Goal: Information Seeking & Learning: Learn about a topic

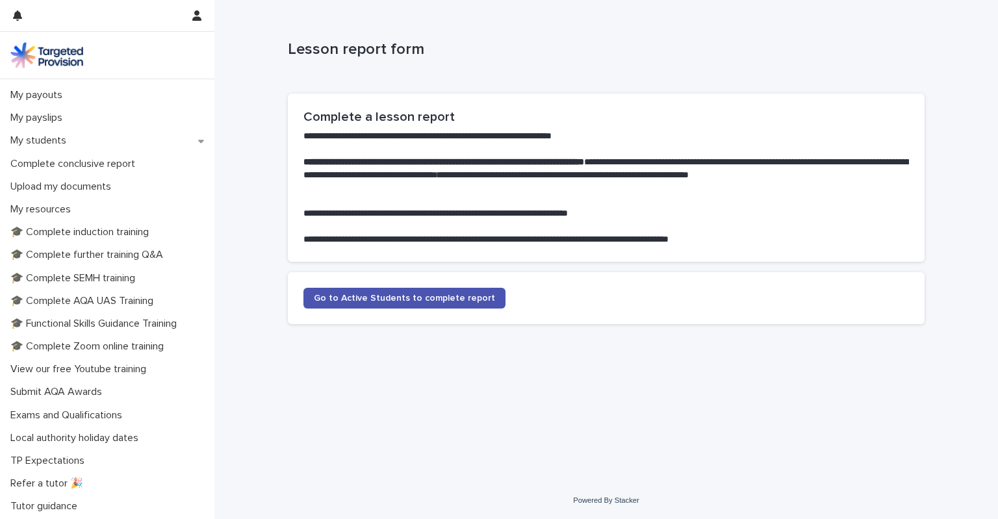
scroll to position [223, 0]
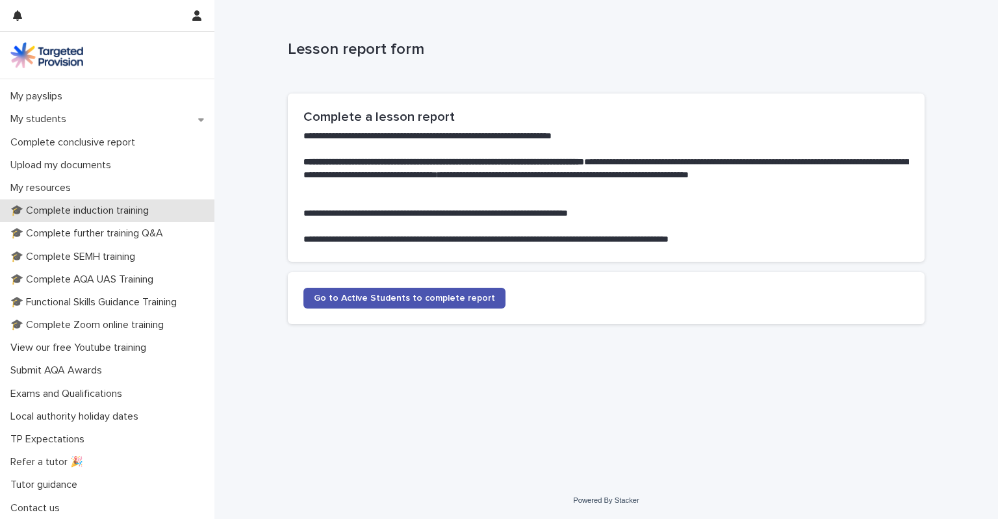
click at [135, 209] on p "🎓 Complete induction training" at bounding box center [82, 211] width 154 height 12
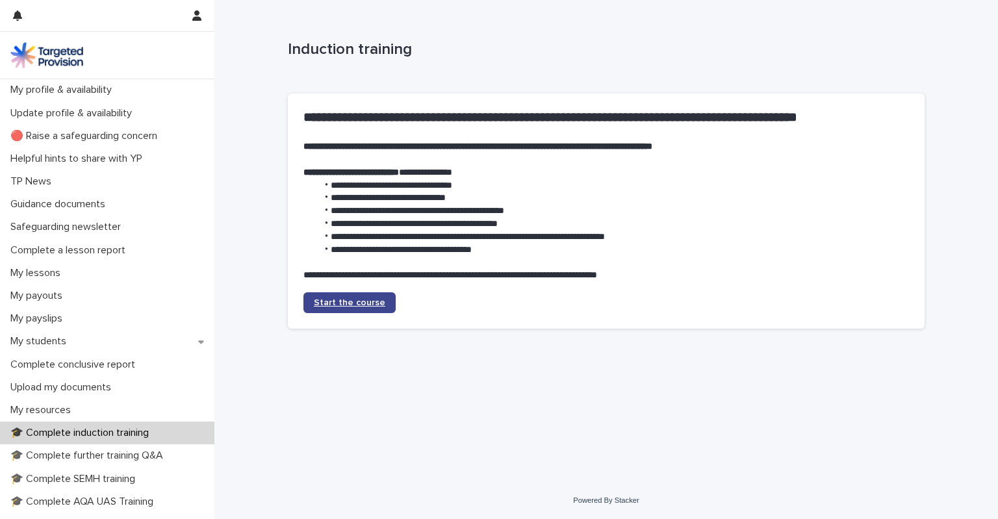
click at [346, 297] on link "Start the course" at bounding box center [349, 302] width 92 height 21
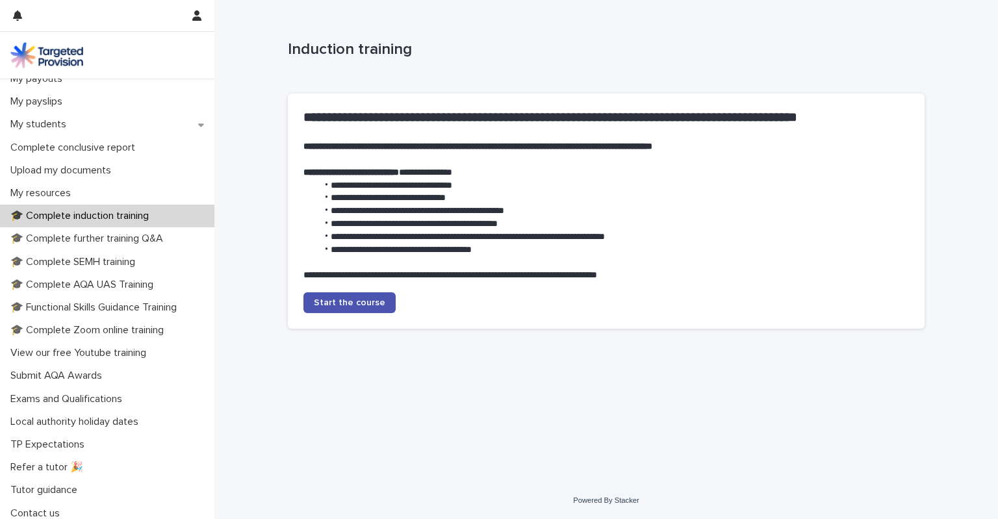
scroll to position [223, 0]
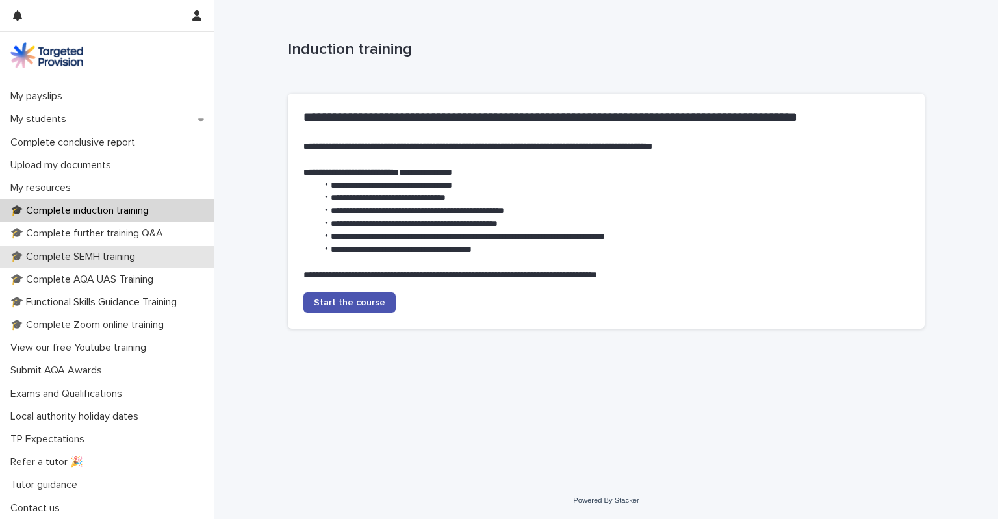
click at [131, 258] on p "🎓 Complete SEMH training" at bounding box center [75, 257] width 140 height 12
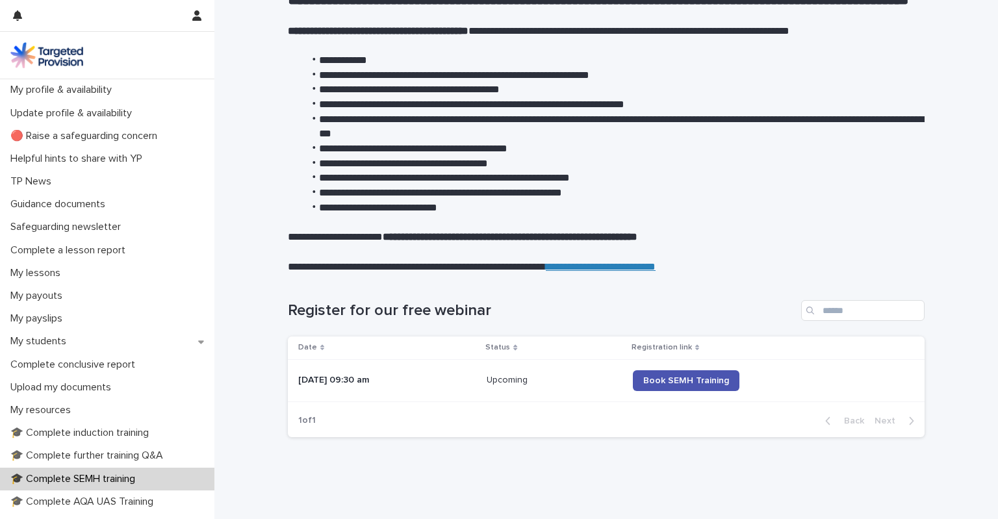
scroll to position [165, 0]
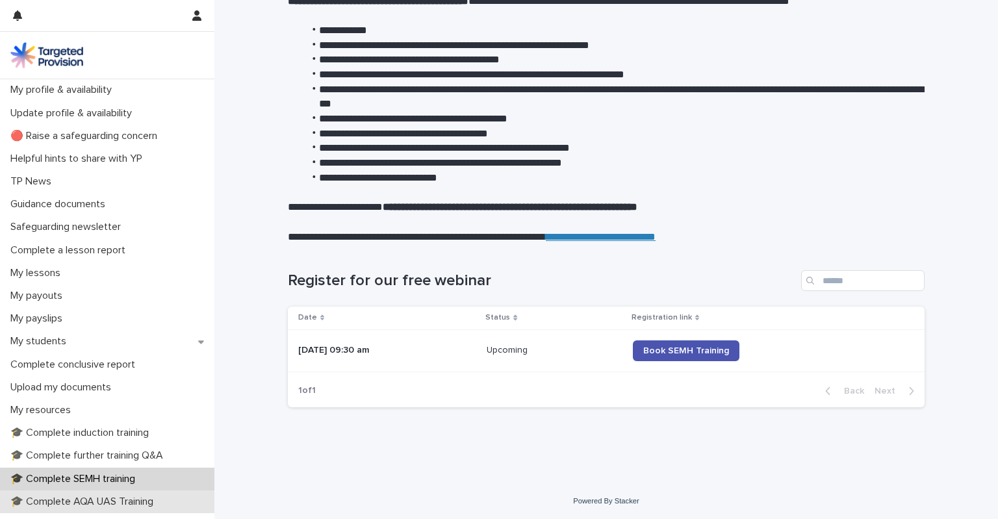
click at [127, 502] on p "🎓 Complete AQA UAS Training" at bounding box center [84, 502] width 159 height 12
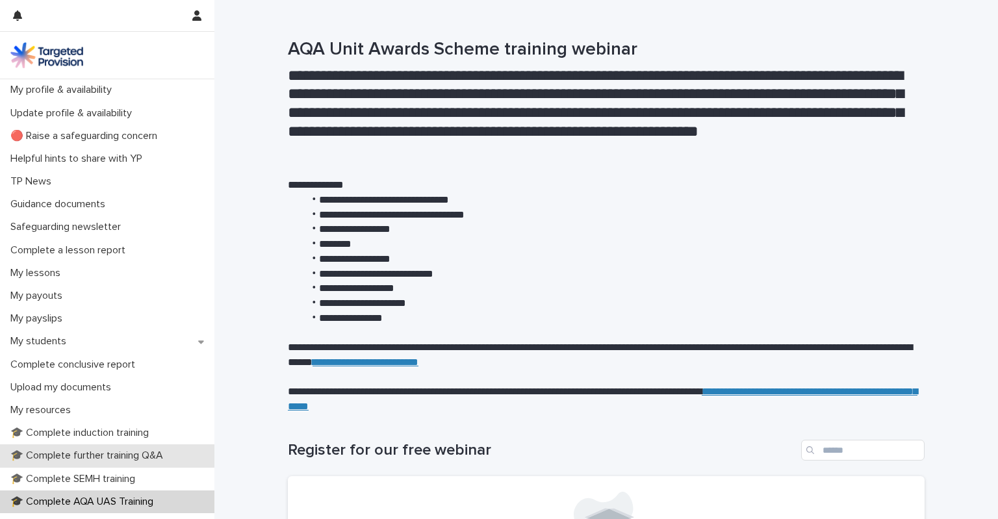
click at [146, 451] on p "🎓 Complete further training Q&A" at bounding box center [89, 456] width 168 height 12
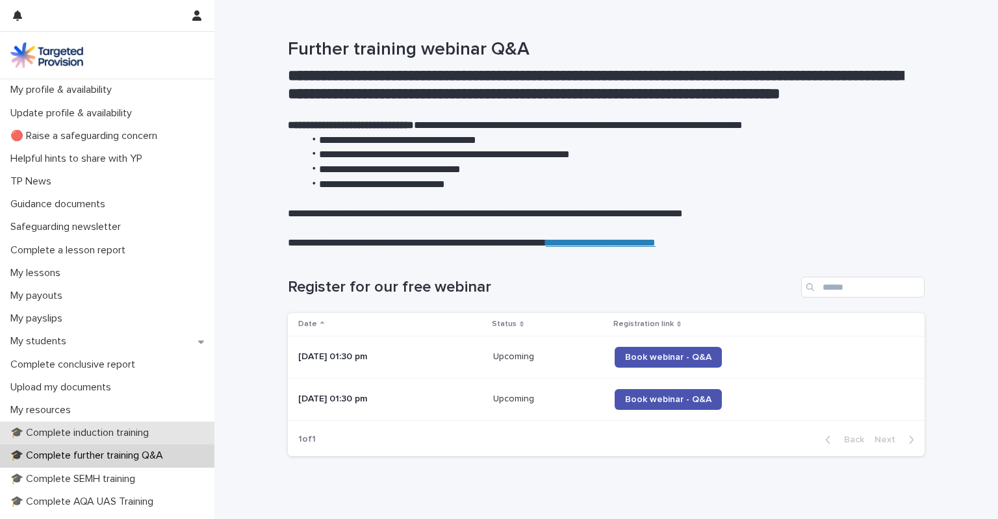
click at [146, 433] on p "🎓 Complete induction training" at bounding box center [82, 433] width 154 height 12
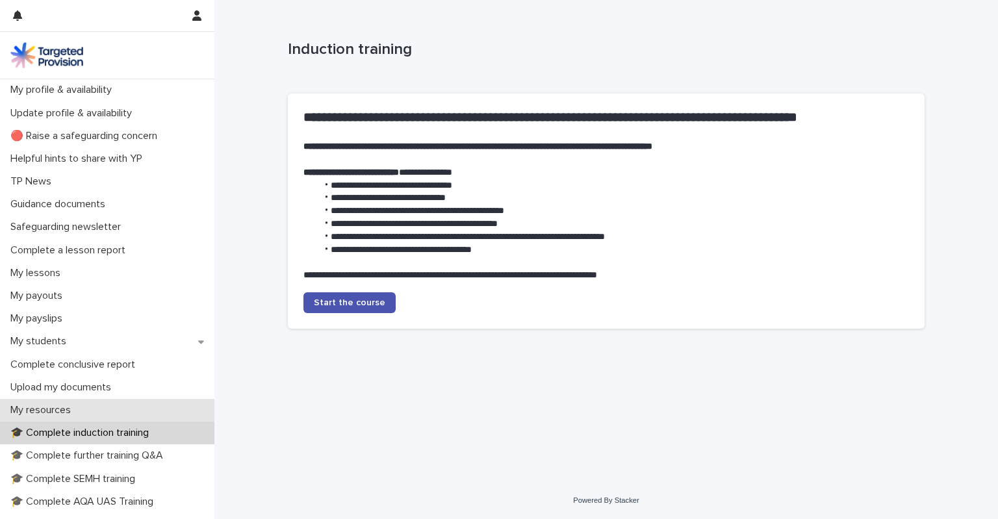
click at [70, 405] on p "My resources" at bounding box center [43, 410] width 76 height 12
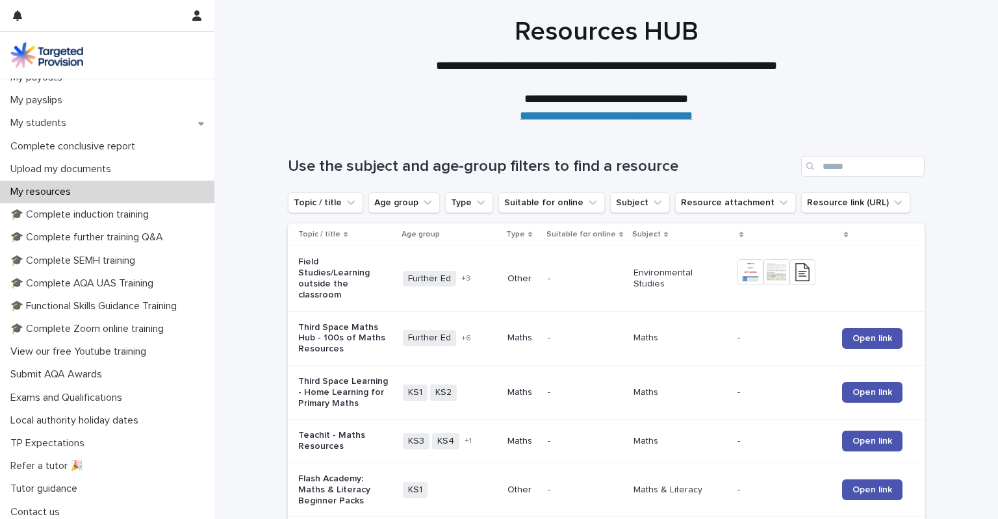
scroll to position [223, 0]
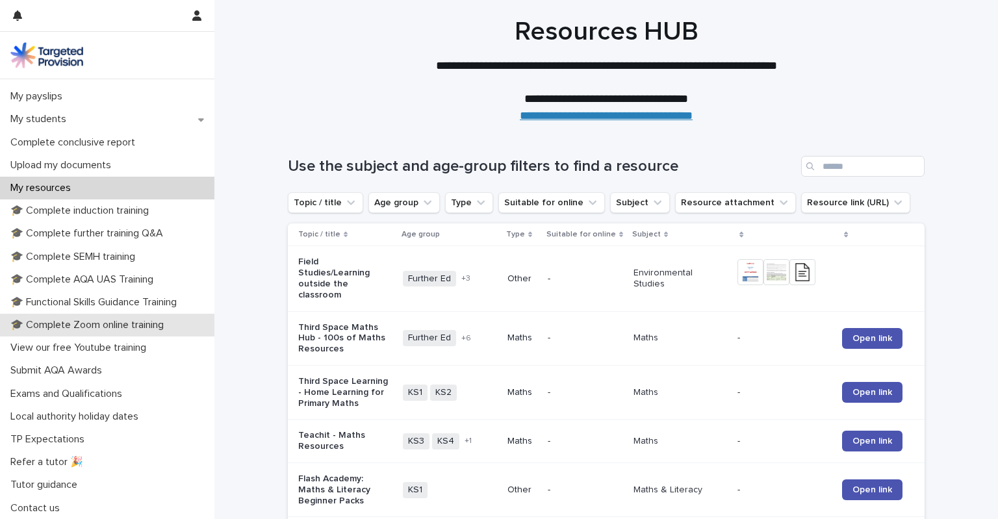
click at [144, 325] on p "🎓 Complete Zoom online training" at bounding box center [89, 325] width 169 height 12
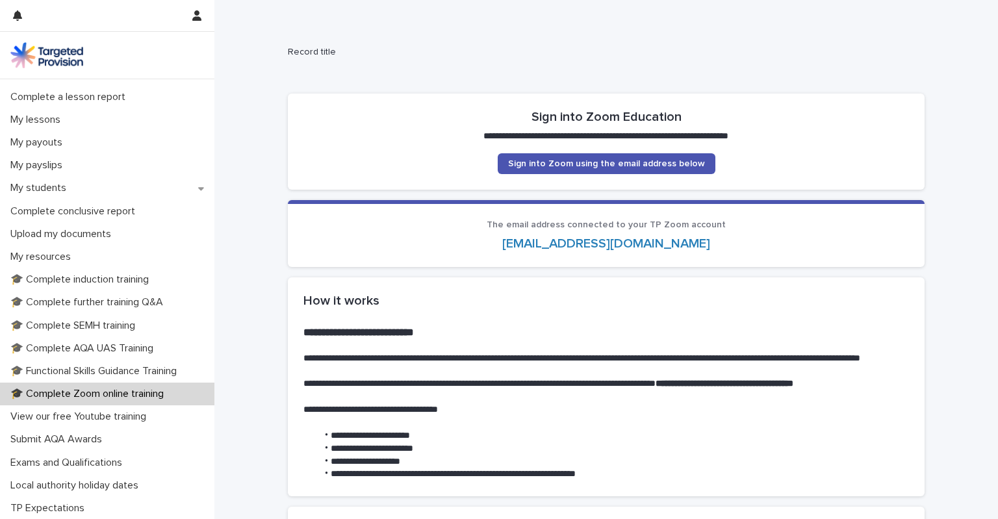
scroll to position [155, 0]
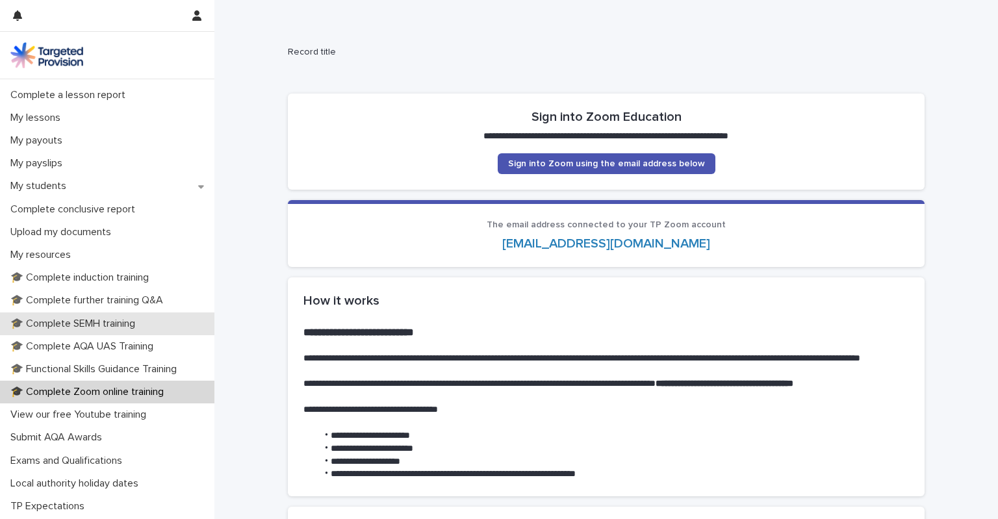
click at [146, 328] on p "🎓 Complete SEMH training" at bounding box center [75, 324] width 140 height 12
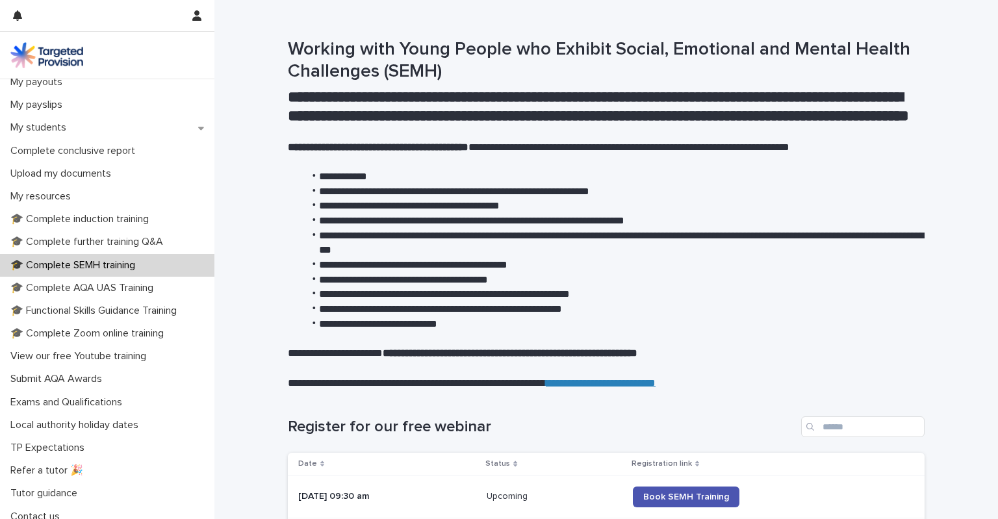
scroll to position [223, 0]
